Goal: Find contact information: Find contact information

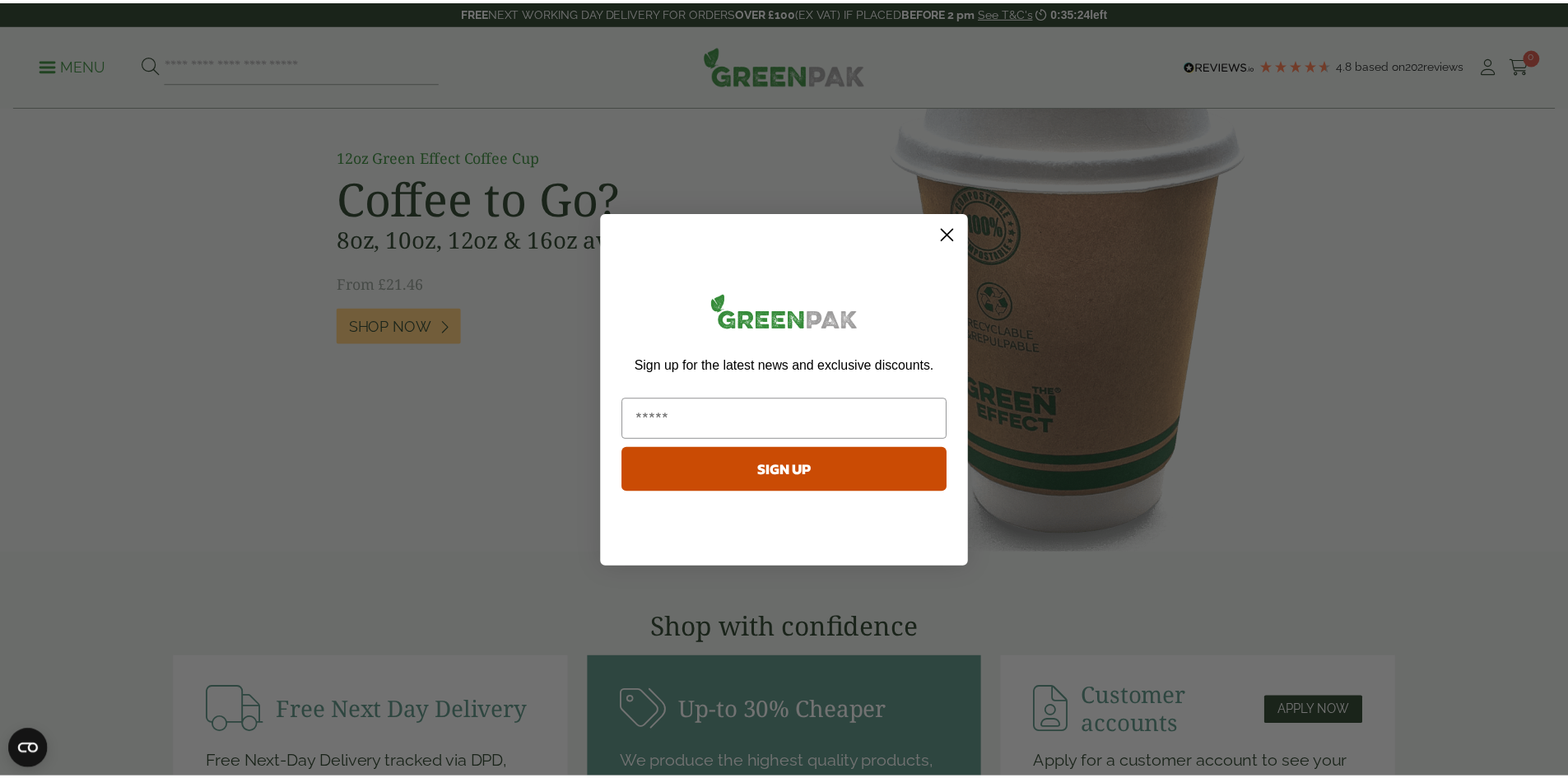
scroll to position [1563, 0]
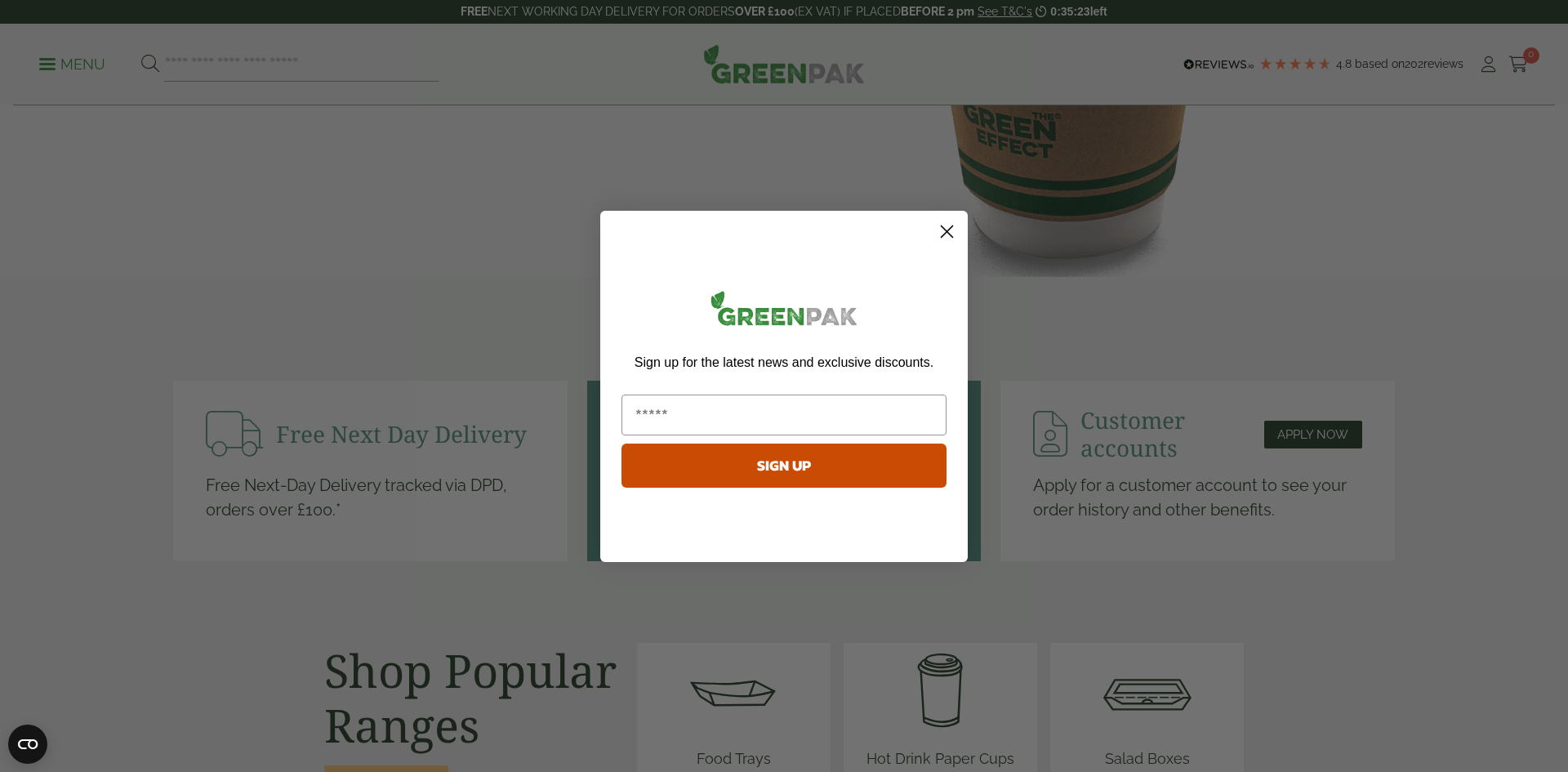
click at [946, 235] on circle "Close dialog" at bounding box center [947, 231] width 27 height 27
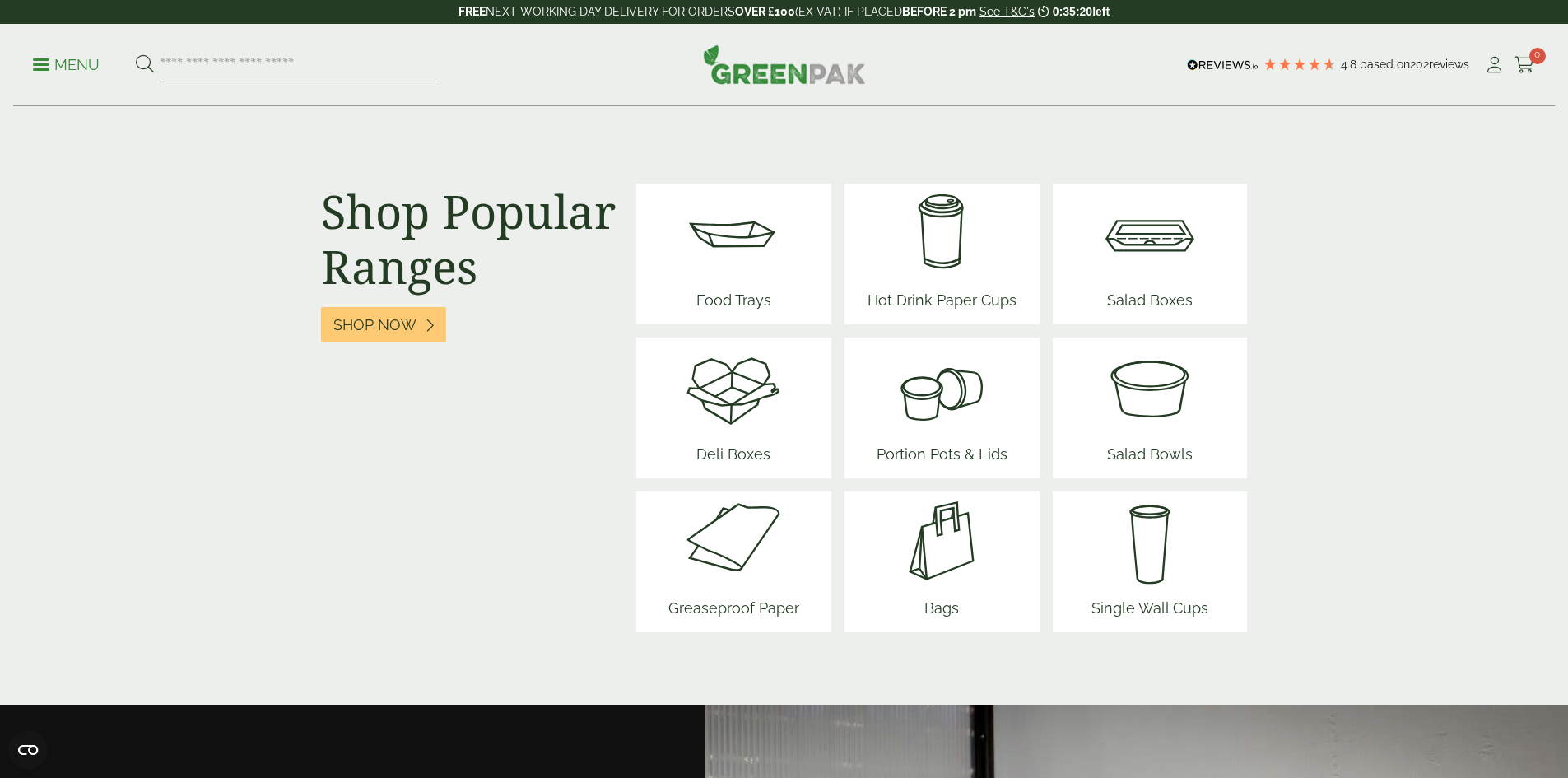
scroll to position [2057, 0]
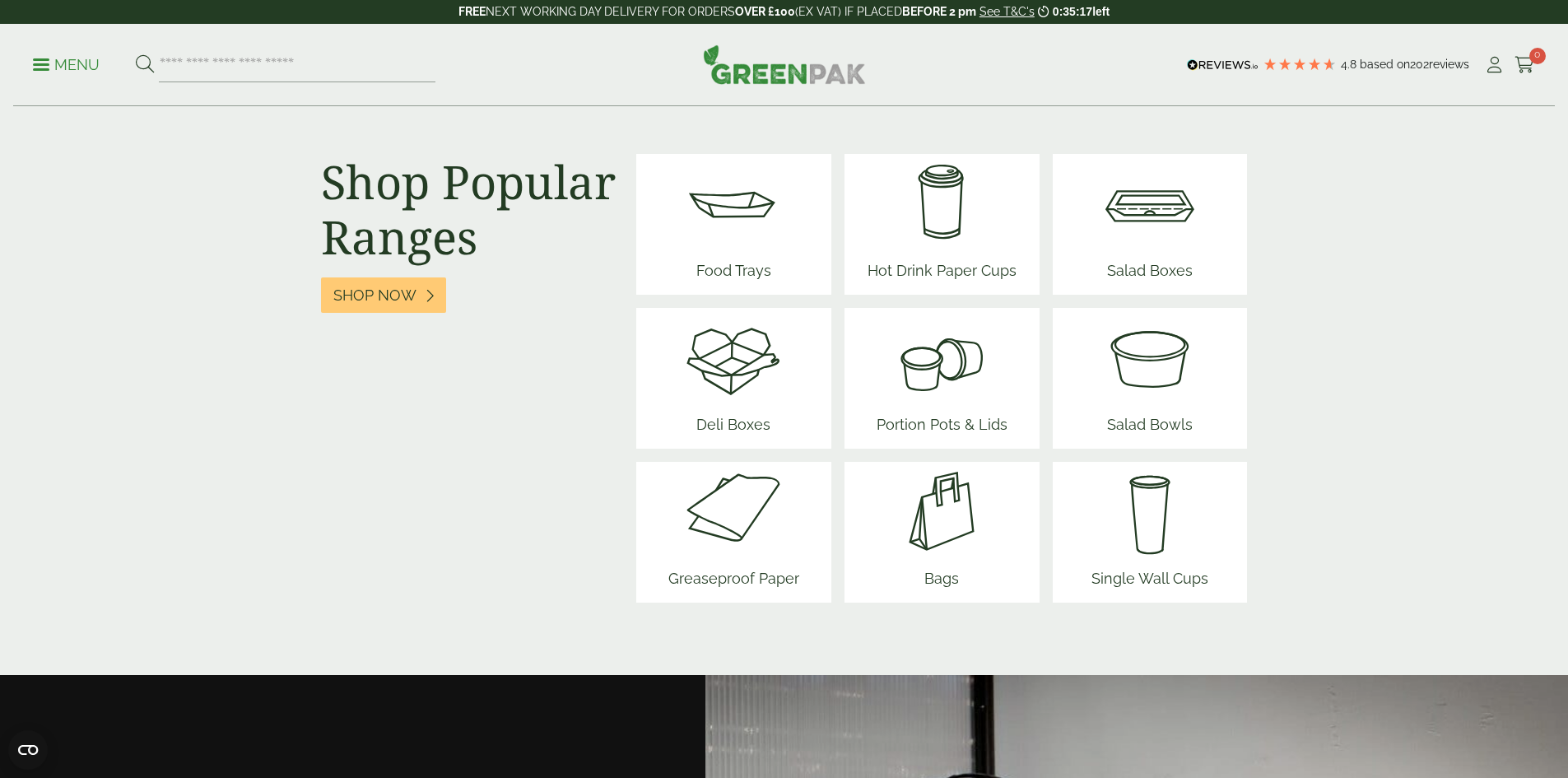
click at [1152, 364] on img at bounding box center [1150, 356] width 98 height 98
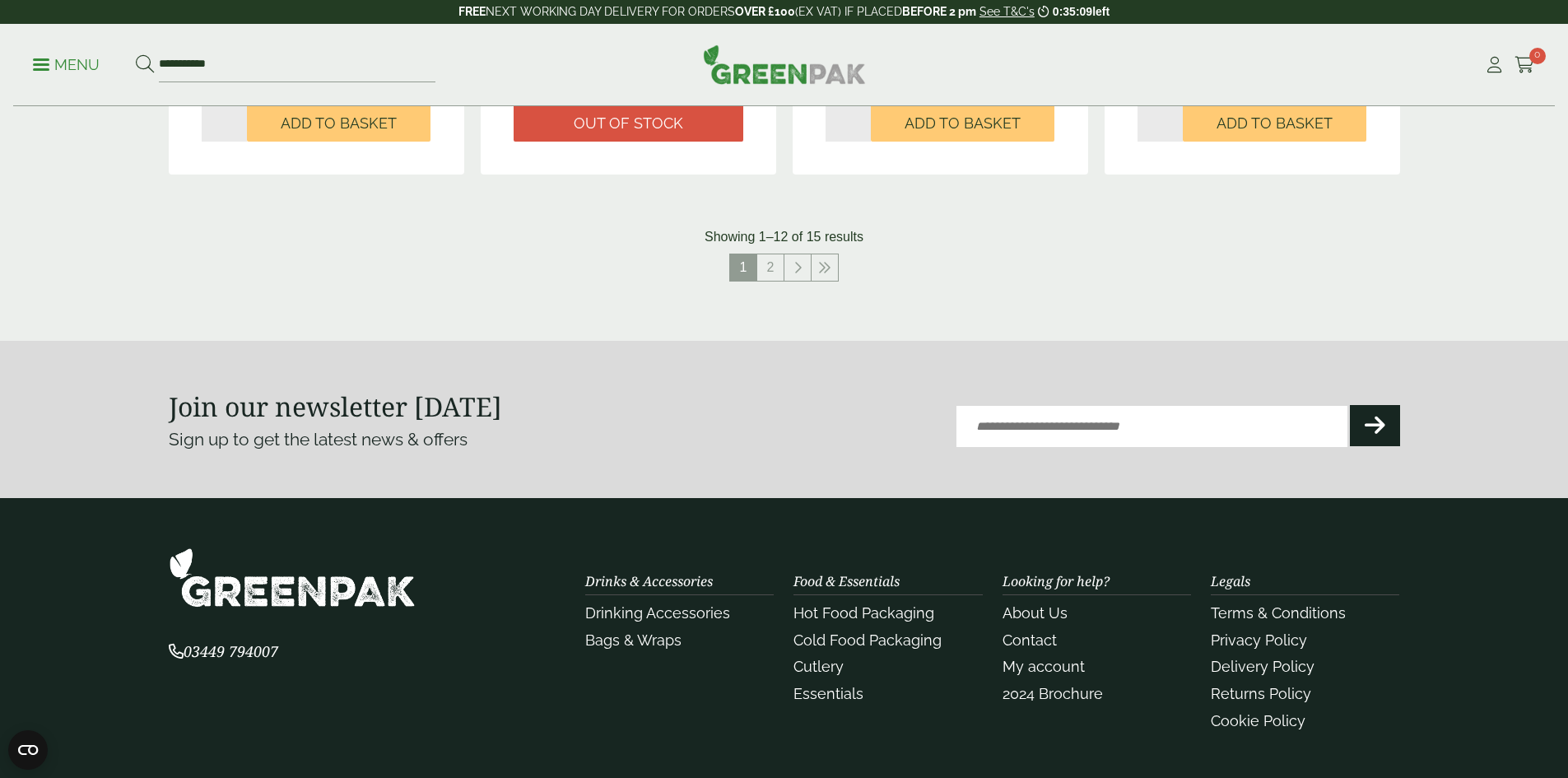
scroll to position [1892, 0]
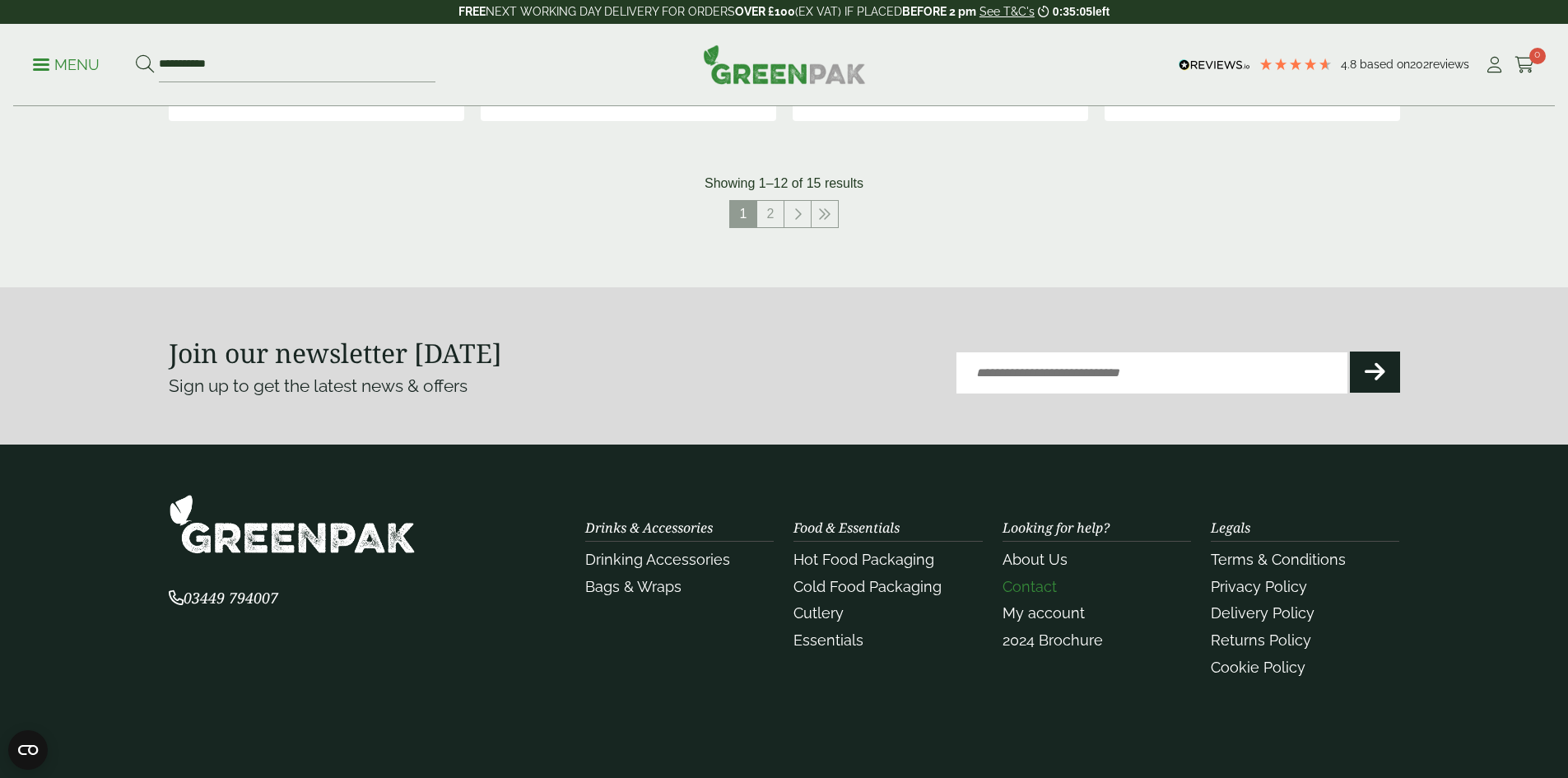
click at [1027, 583] on link "Contact" at bounding box center [1030, 586] width 55 height 17
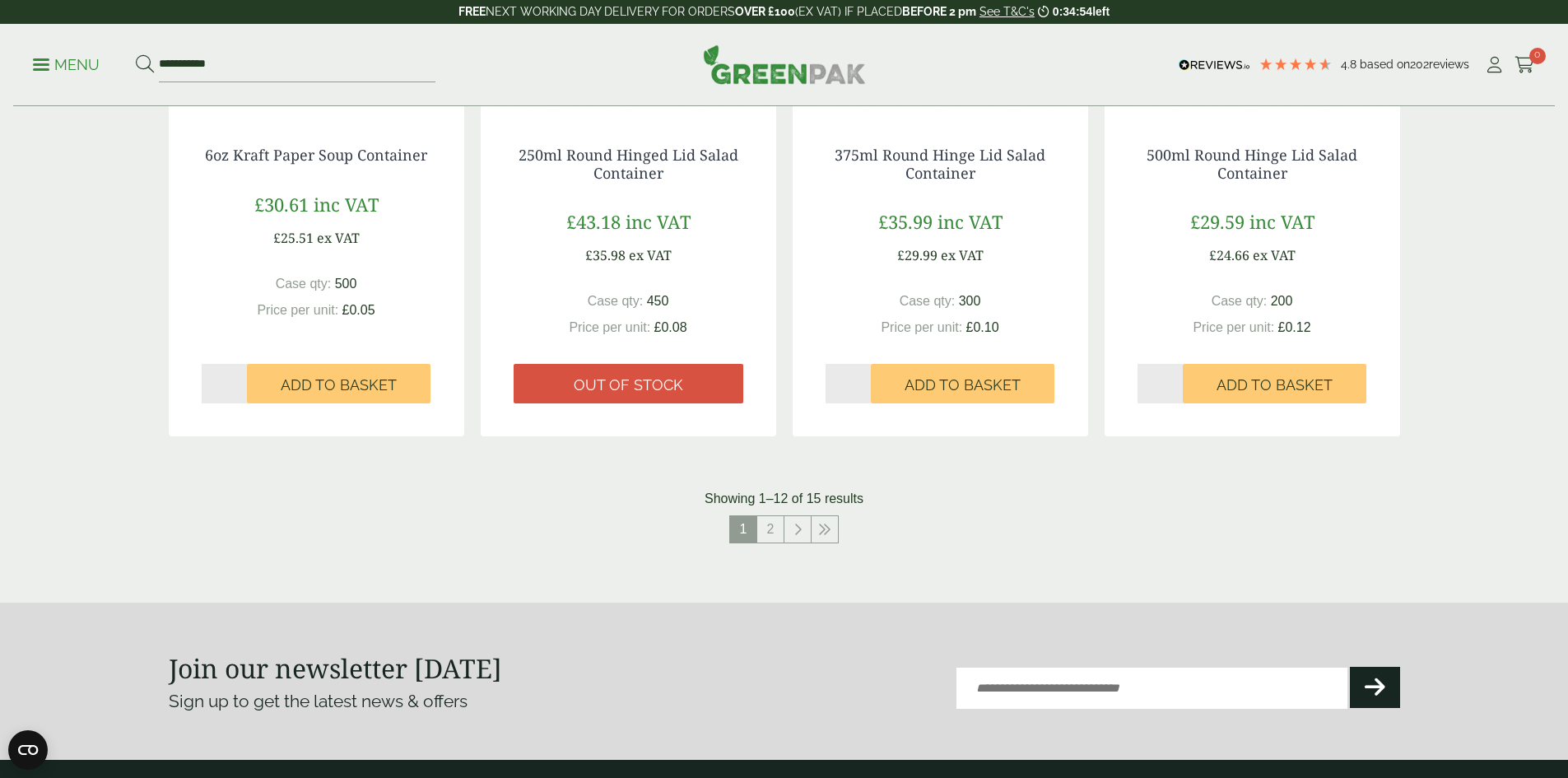
scroll to position [1563, 0]
